Goal: Transaction & Acquisition: Purchase product/service

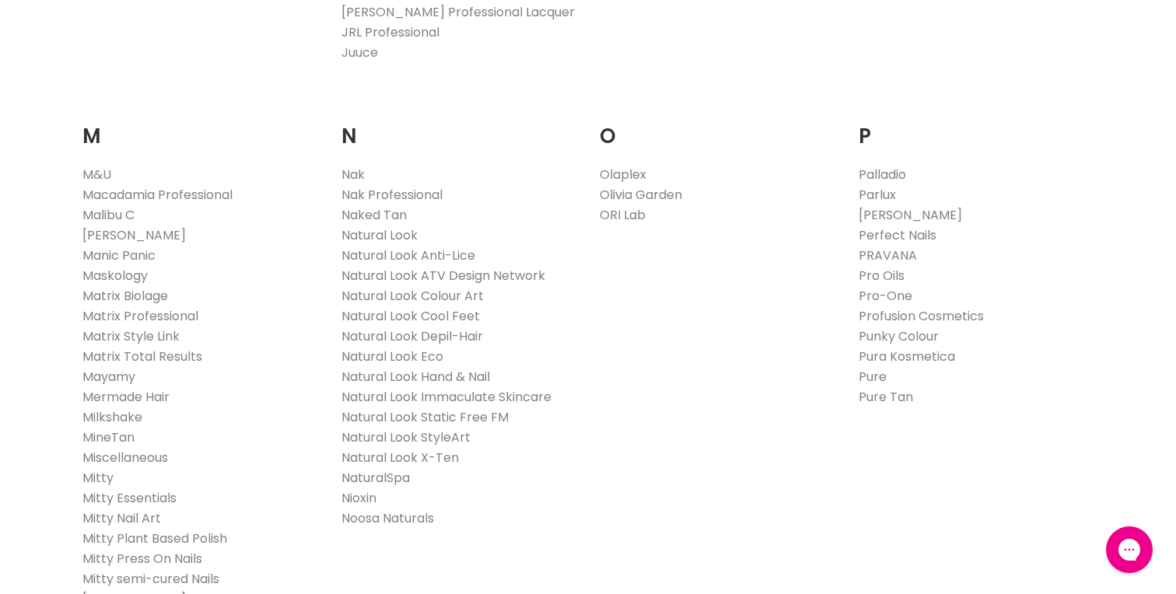
scroll to position [1681, 0]
click at [370, 188] on link "Nak Professional" at bounding box center [392, 191] width 101 height 18
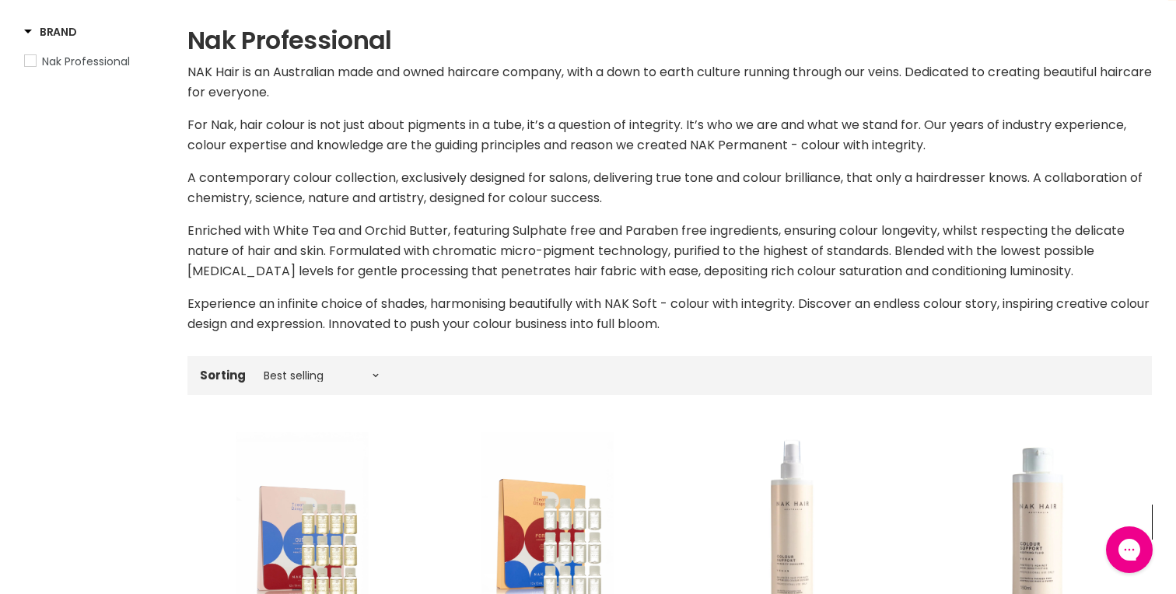
scroll to position [242, 0]
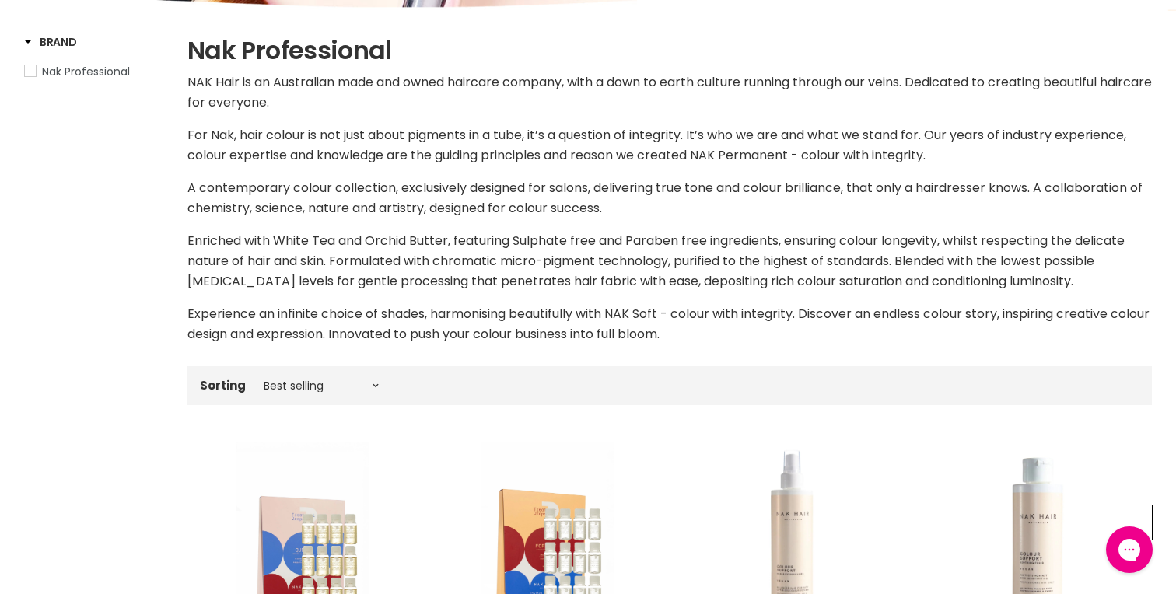
click at [309, 393] on div "Sorting Best selling Featured Price, low to high Price, high to low Alphabetica…" at bounding box center [670, 386] width 965 height 26
click at [304, 382] on select "Best selling Featured Price, low to high Price, high to low Alphabetically, A-Z…" at bounding box center [321, 386] width 131 height 12
select select "created-descending"
click at [256, 380] on select "Best selling Featured Price, low to high Price, high to low Alphabetically, A-Z…" at bounding box center [321, 386] width 131 height 12
select select "created-descending"
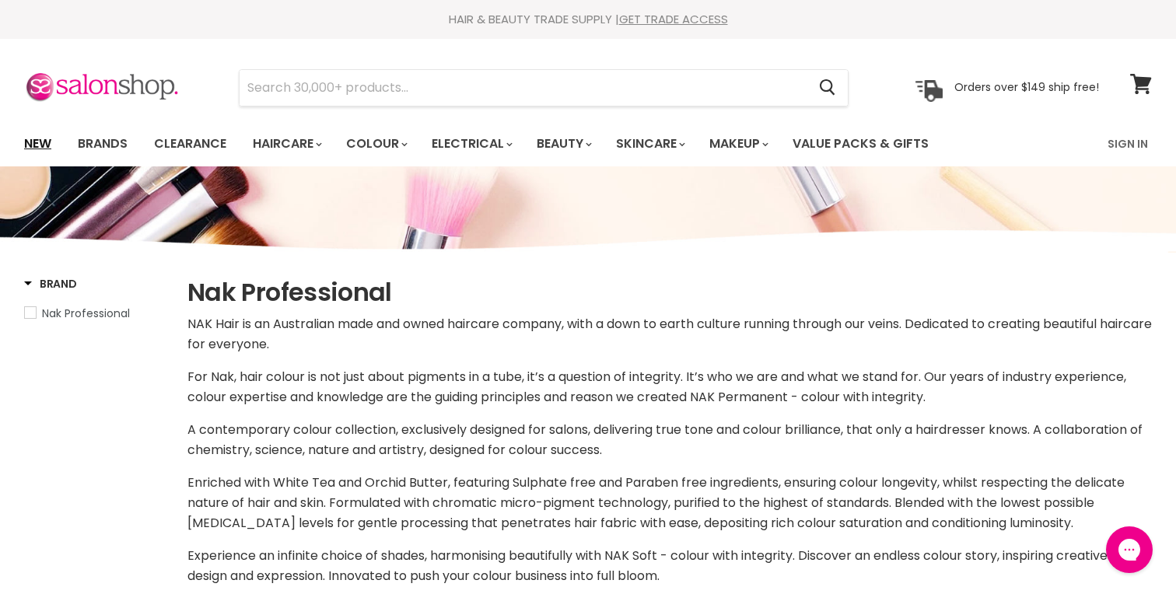
click at [33, 146] on link "New" at bounding box center [37, 144] width 51 height 33
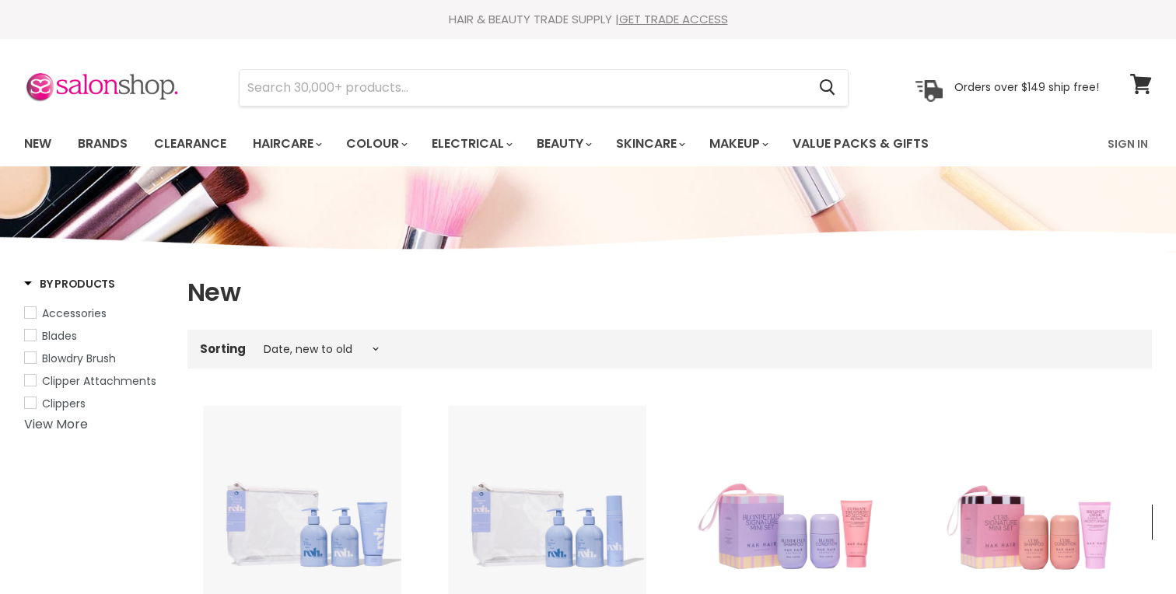
select select "created-descending"
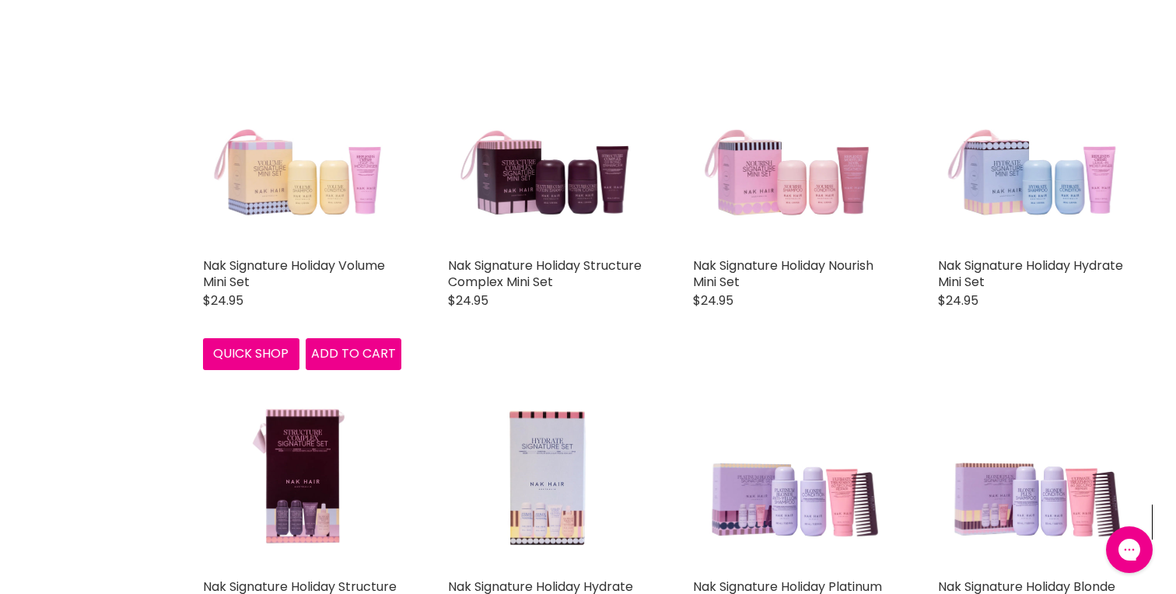
scroll to position [676, 0]
click at [307, 189] on img "Main content" at bounding box center [302, 150] width 198 height 198
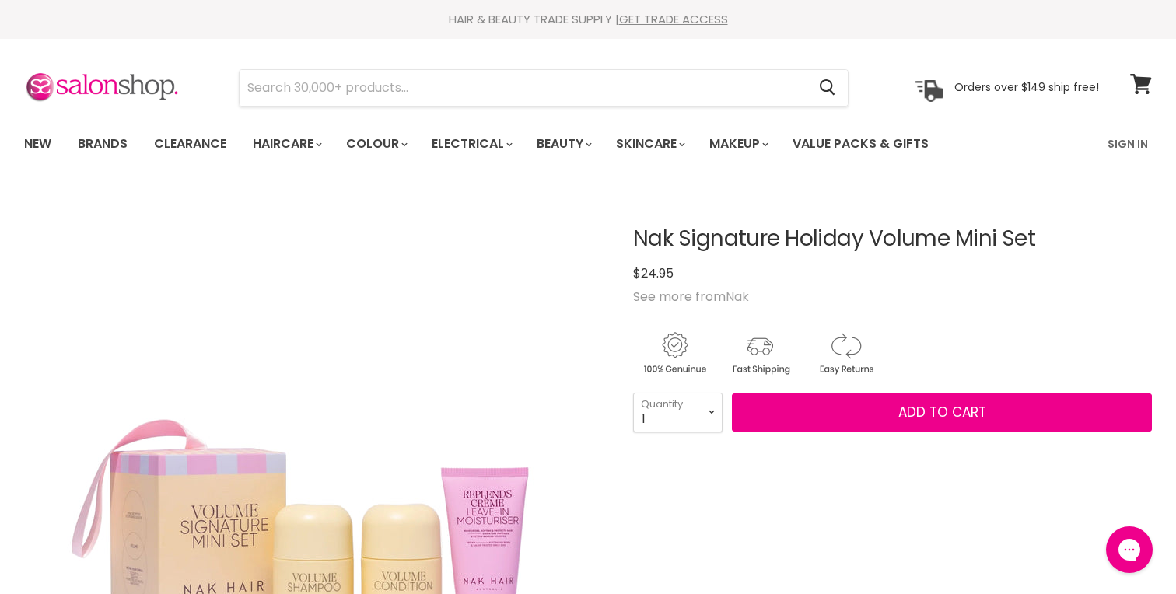
click at [739, 293] on u "Nak" at bounding box center [737, 297] width 23 height 18
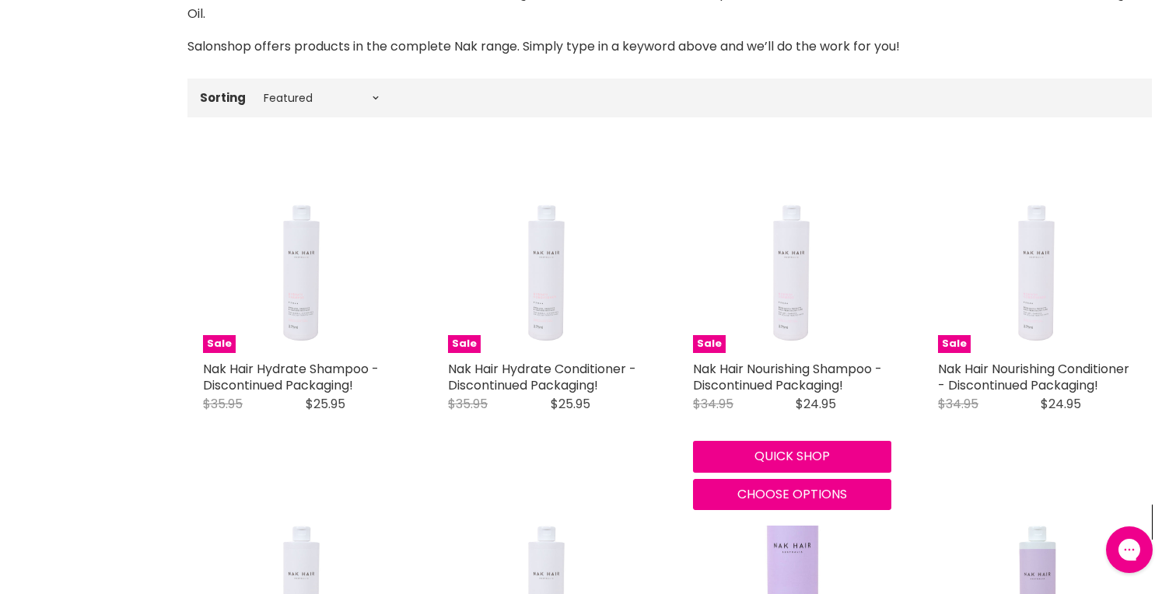
scroll to position [389, 0]
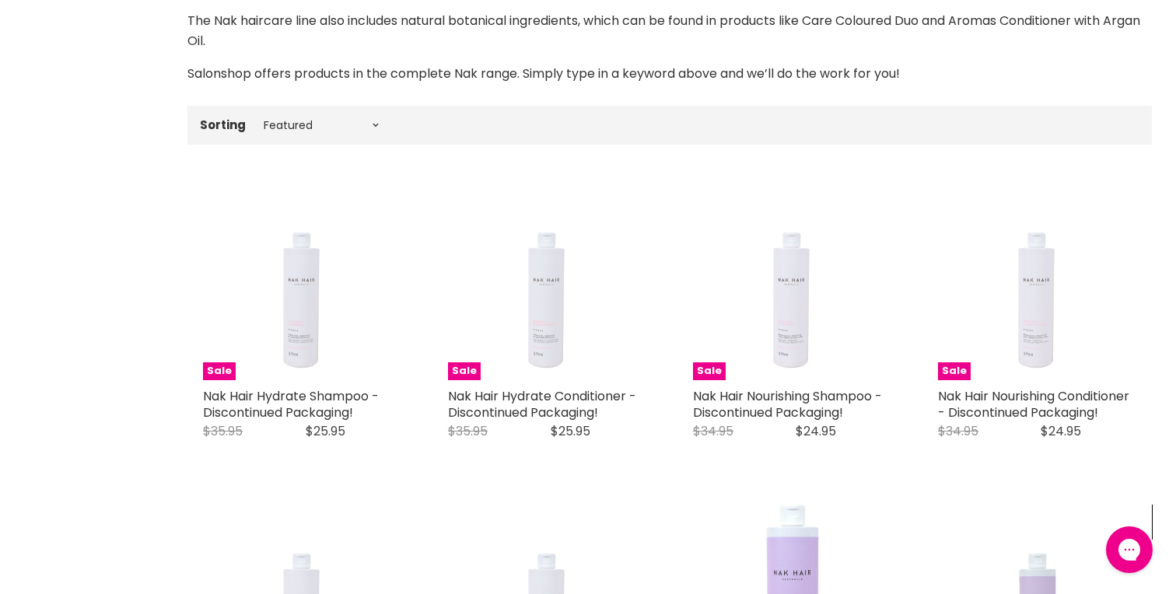
click at [307, 132] on div "Sorting Best selling Featured Price, low to high Price, high to low Alphabetica…" at bounding box center [670, 125] width 965 height 26
click at [294, 120] on select "Best selling Featured Price, low to high Price, high to low Alphabetically, A-Z…" at bounding box center [321, 125] width 131 height 12
select select "created-descending"
click at [256, 119] on select "Best selling Featured Price, low to high Price, high to low Alphabetically, A-Z…" at bounding box center [321, 125] width 131 height 12
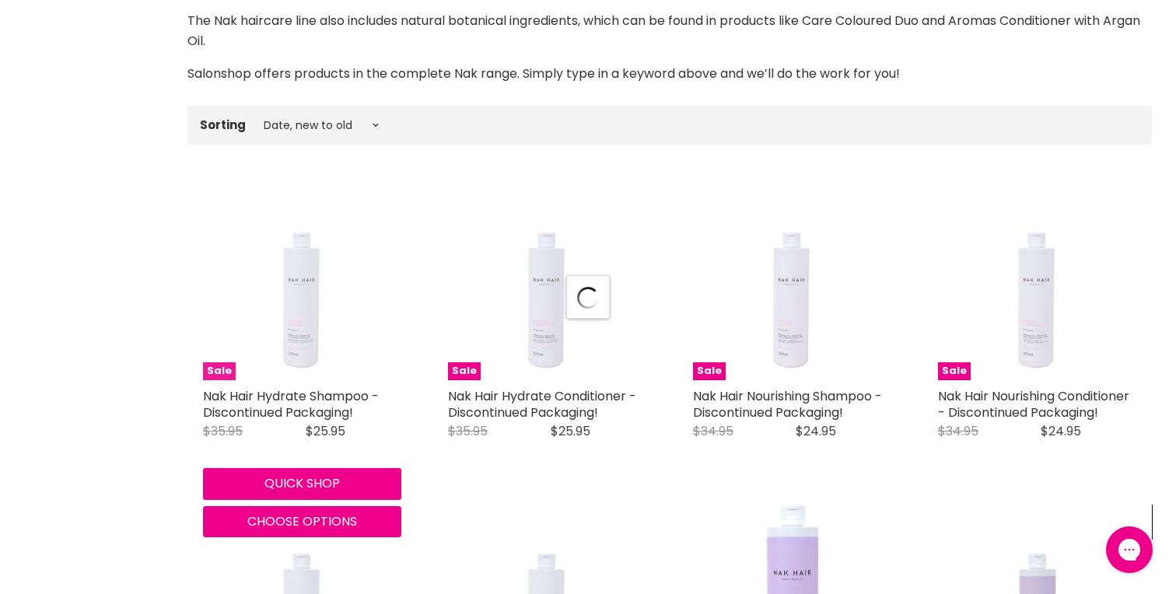
select select "created-descending"
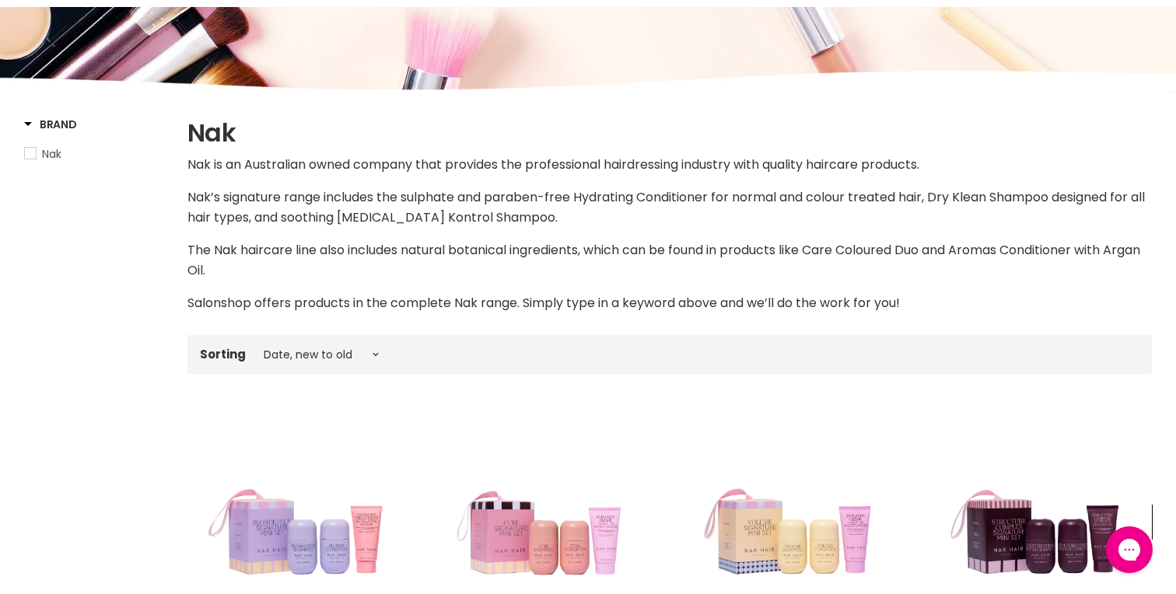
scroll to position [142, 0]
